Goal: Transaction & Acquisition: Purchase product/service

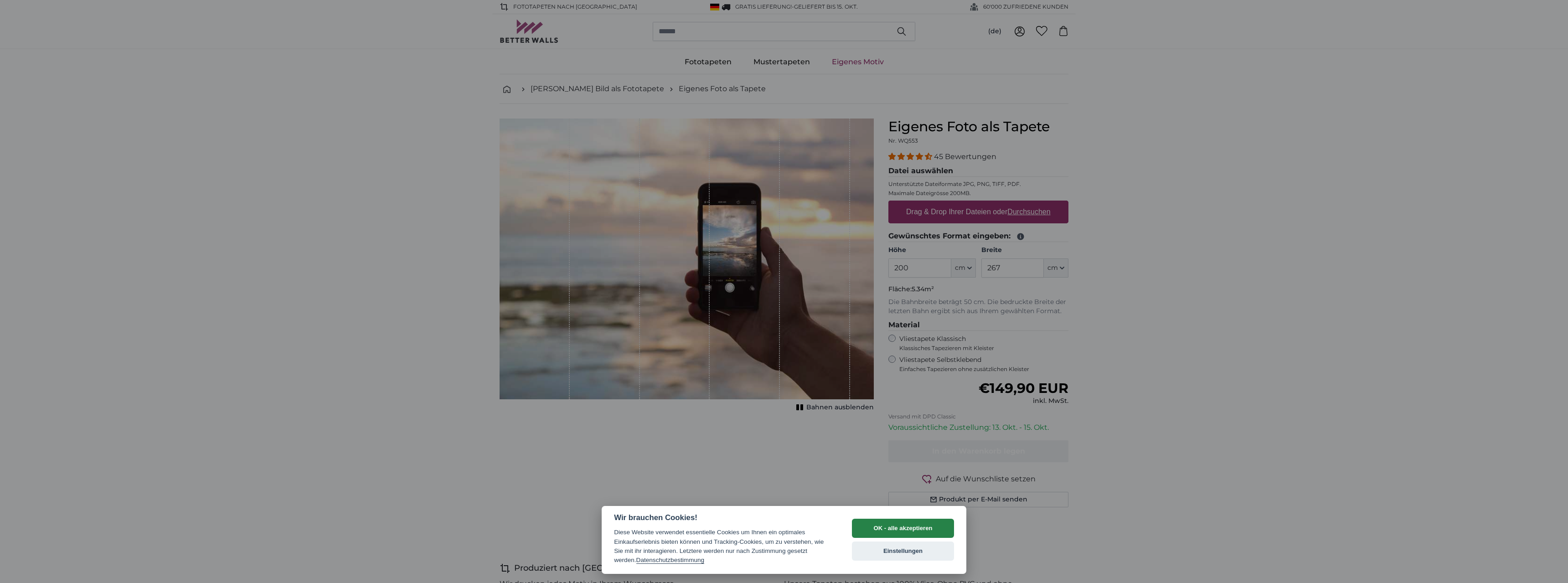
click at [877, 529] on button "OK - alle akzeptieren" at bounding box center [903, 528] width 102 height 19
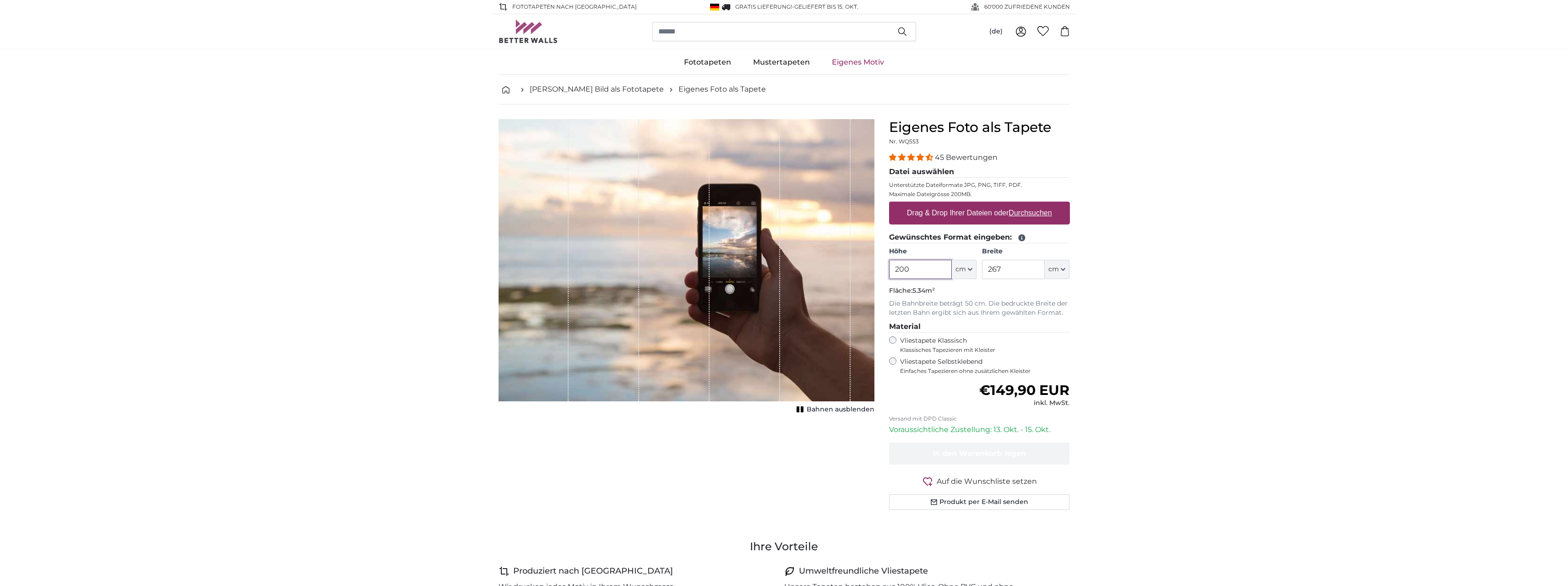
drag, startPoint x: 919, startPoint y: 272, endPoint x: 891, endPoint y: 271, distance: 28.0
click at [891, 271] on input "200" at bounding box center [920, 269] width 63 height 19
type input "310"
drag, startPoint x: 1005, startPoint y: 269, endPoint x: 987, endPoint y: 269, distance: 18.0
click at [987, 269] on input "267" at bounding box center [1013, 269] width 63 height 19
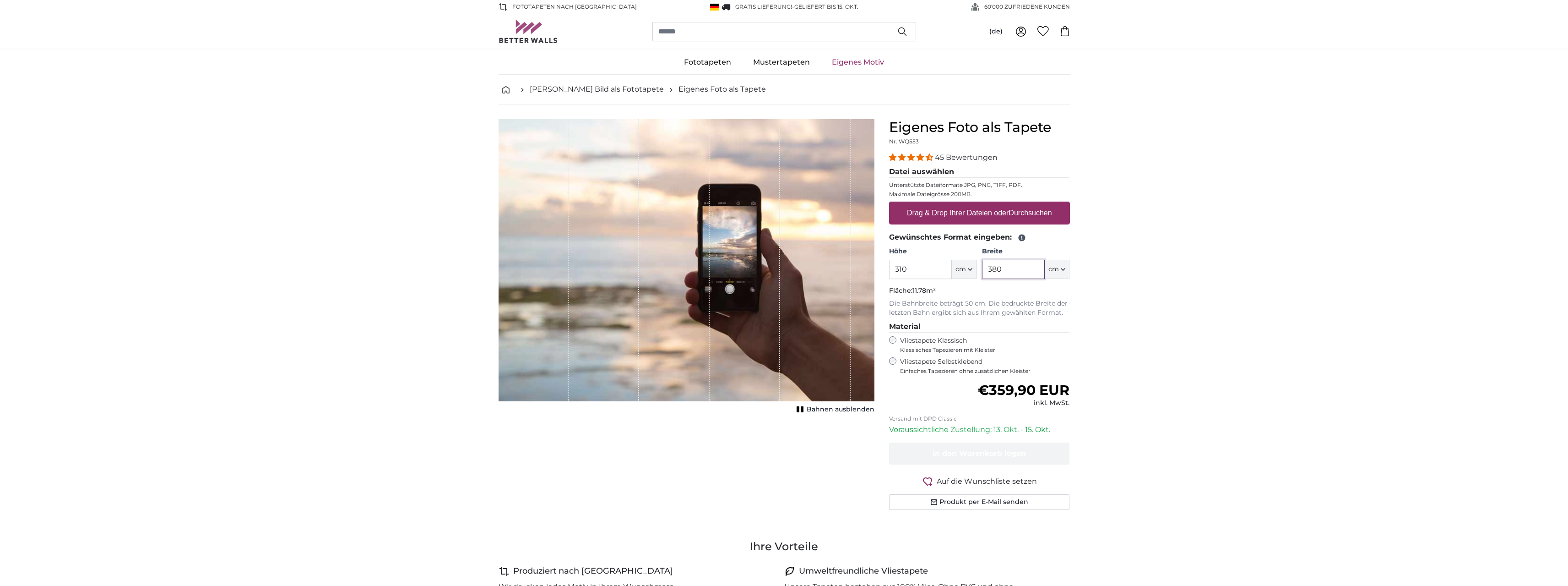
type input "380"
